Goal: Task Accomplishment & Management: Manage account settings

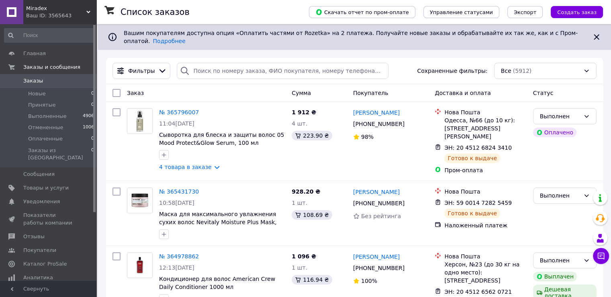
click at [64, 12] on span "Miradex" at bounding box center [56, 8] width 60 height 7
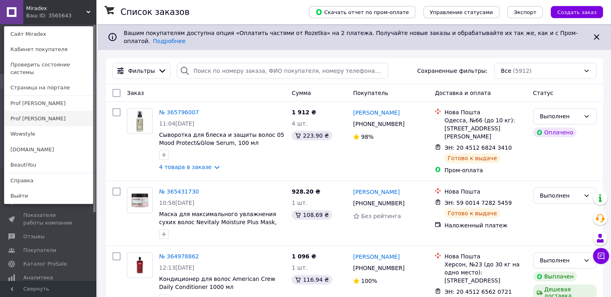
click at [39, 111] on link "Prof [PERSON_NAME]" at bounding box center [48, 118] width 88 height 15
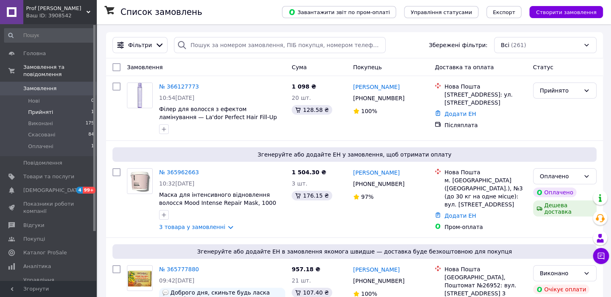
click at [40, 109] on span "Прийняті" at bounding box center [40, 112] width 25 height 7
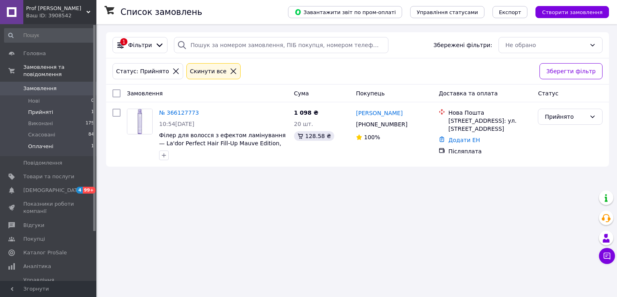
click at [34, 143] on span "Оплачені" at bounding box center [40, 146] width 25 height 7
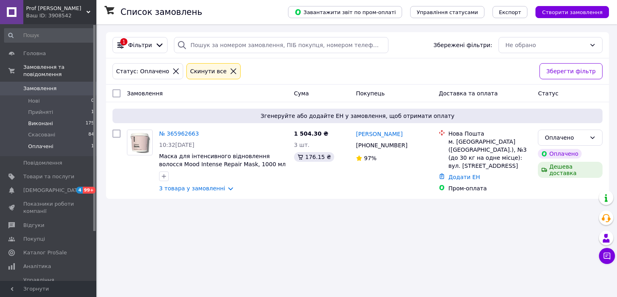
click at [54, 118] on li "Виконані 175" at bounding box center [49, 123] width 99 height 11
